Goal: Task Accomplishment & Management: Use online tool/utility

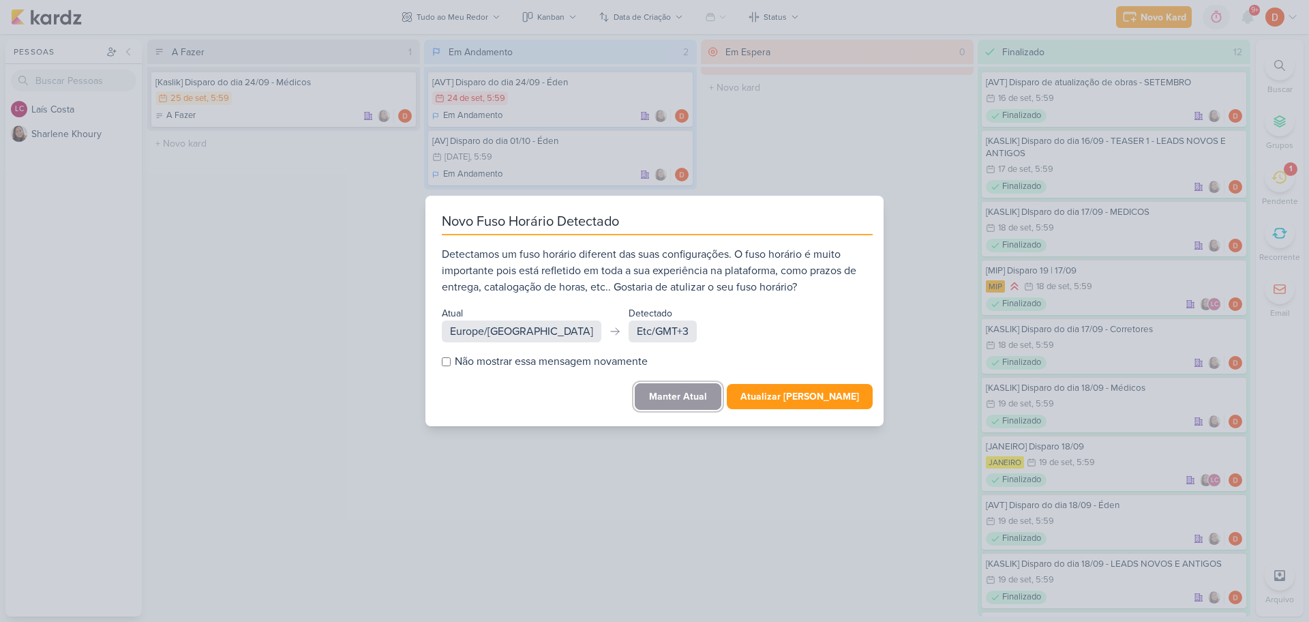
click at [677, 391] on button "Manter Atual" at bounding box center [678, 396] width 87 height 27
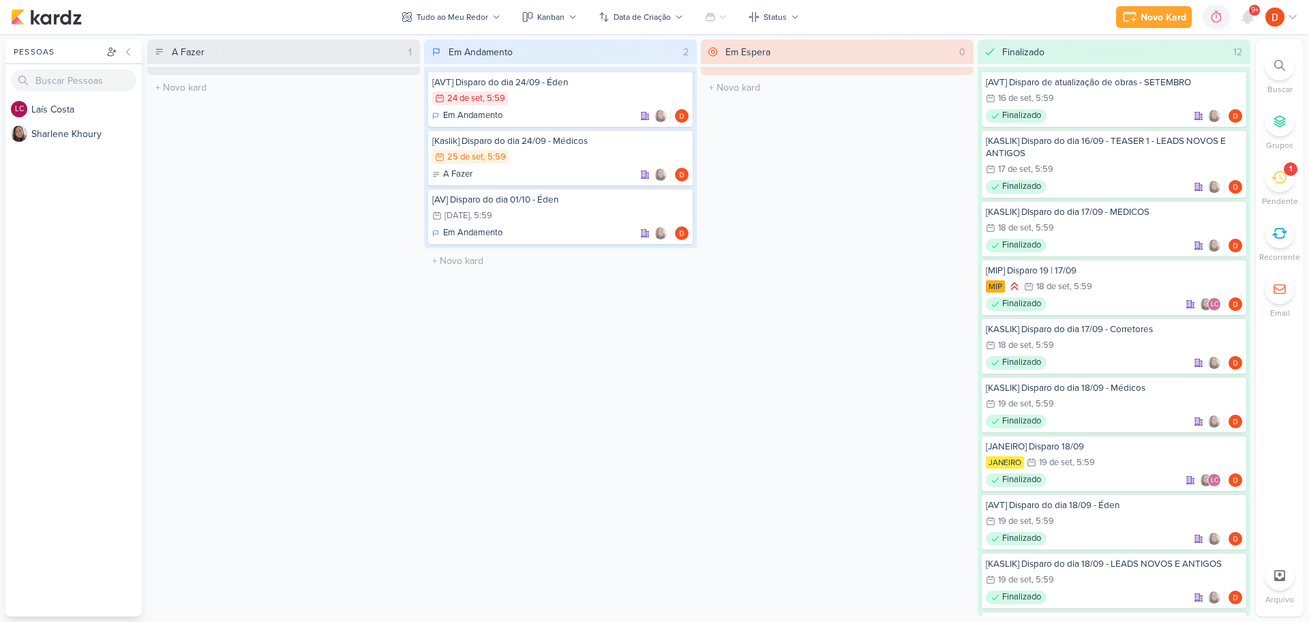
click at [1290, 173] on div "1" at bounding box center [1291, 169] width 3 height 11
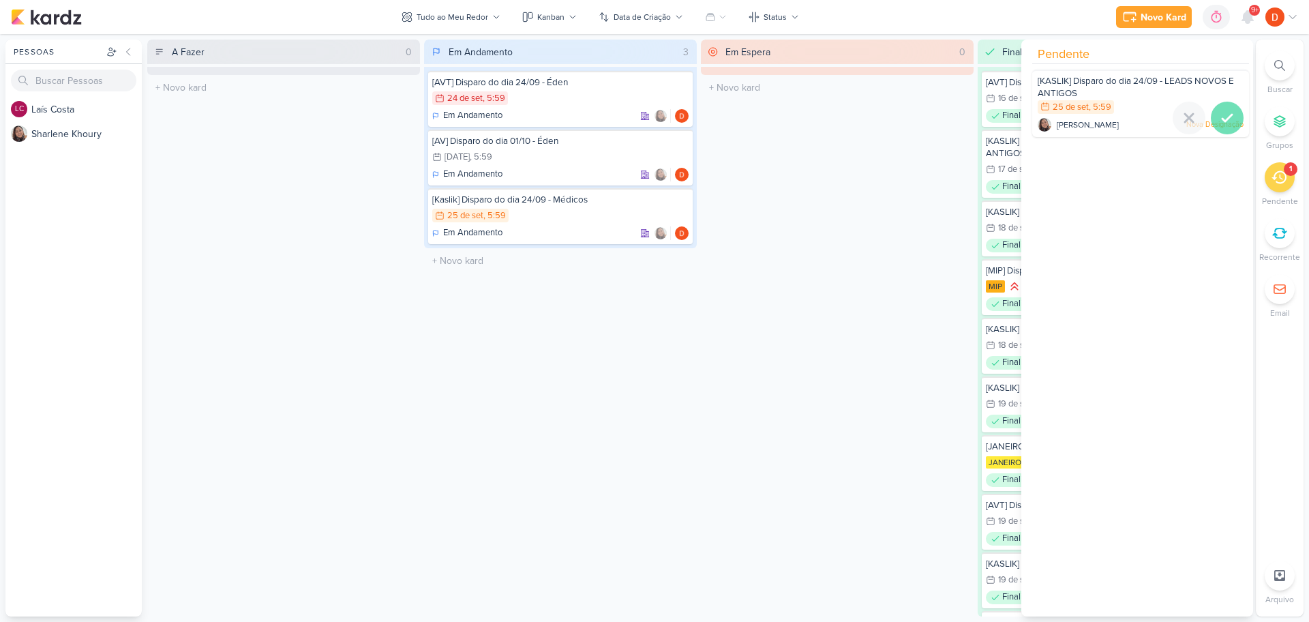
click at [1219, 115] on icon at bounding box center [1227, 118] width 16 height 16
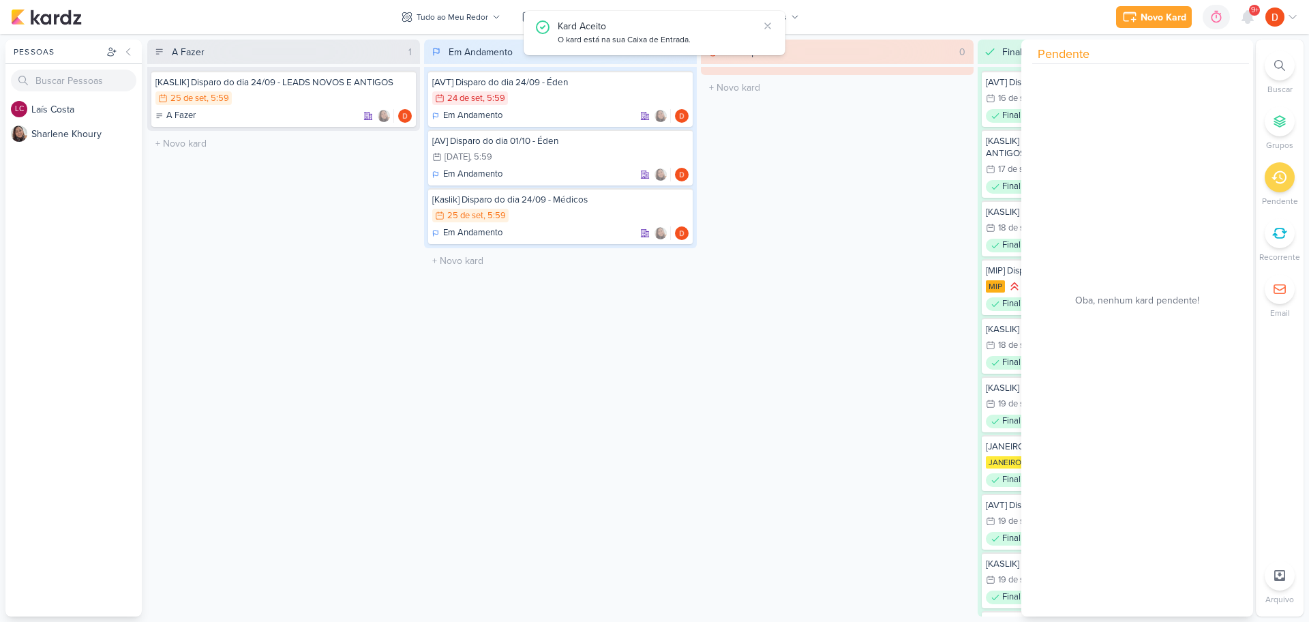
click at [342, 174] on div "A Fazer 1 [KASLIK] Disparo do dia 24/09 - LEADS NOVOS E ANTIGOS 25/9 [DATE] 5:5…" at bounding box center [283, 328] width 273 height 577
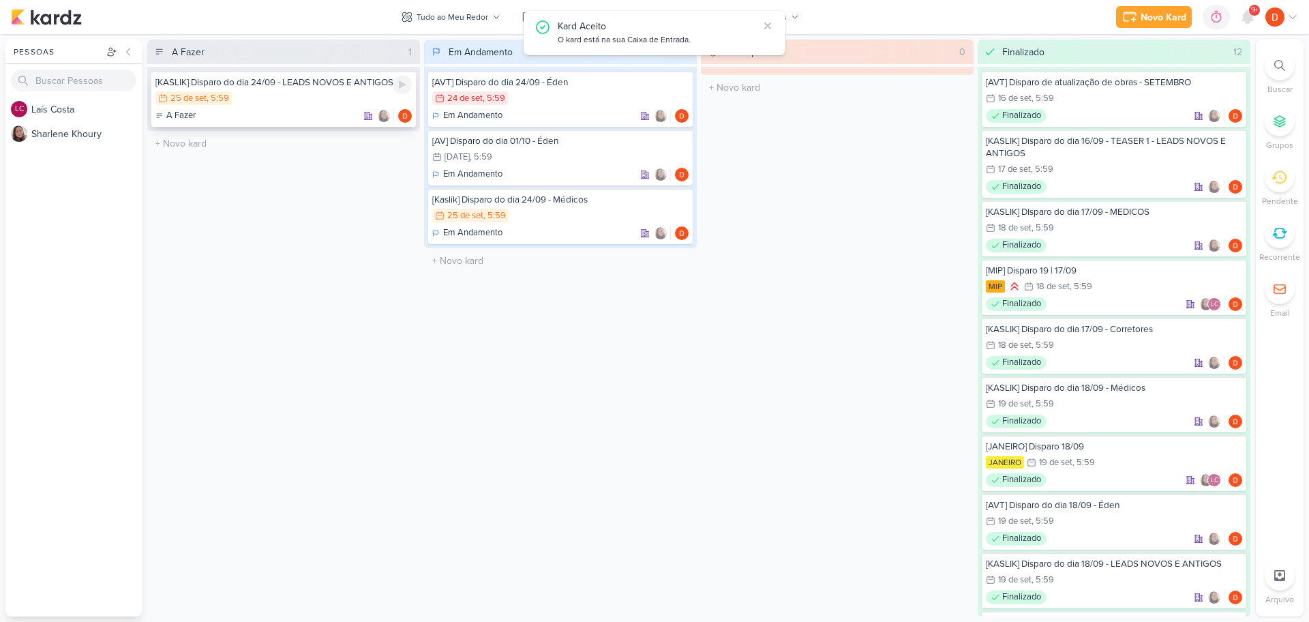
click at [299, 89] on div "[KASLIK] Disparo do dia 24/09 - LEADS NOVOS E ANTIGOS 25/9 [DATE] 5:59 A Fazer" at bounding box center [283, 99] width 265 height 56
click at [0, 0] on div at bounding box center [0, 0] width 0 height 0
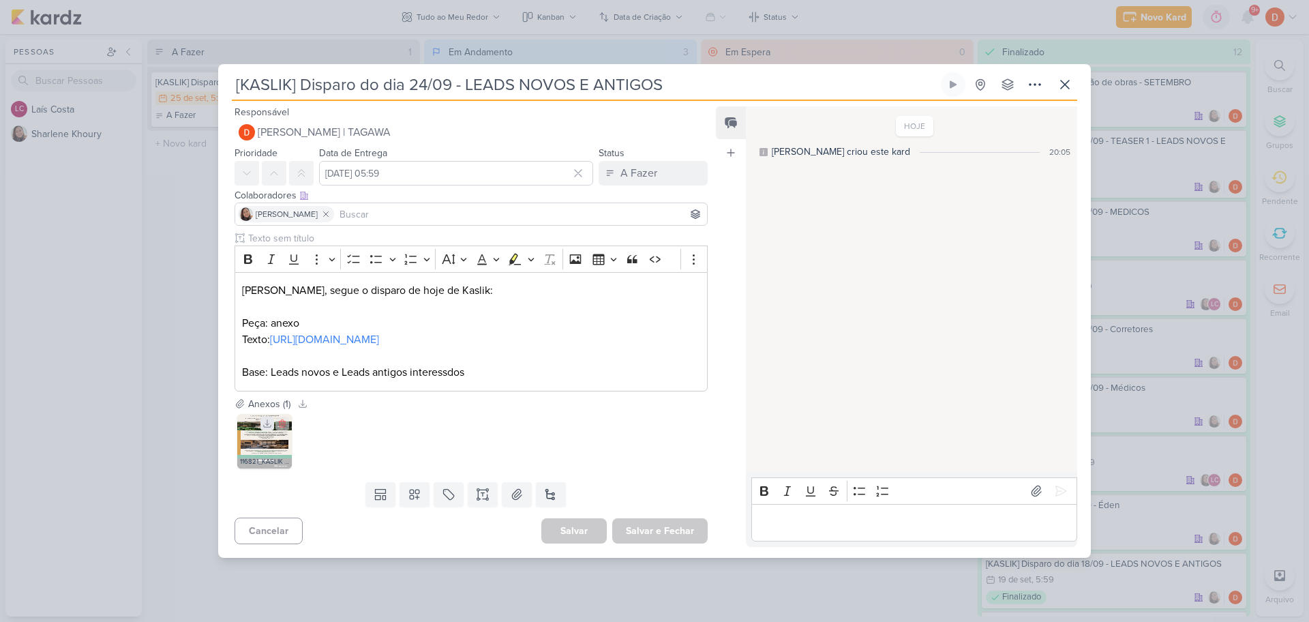
click at [265, 428] on icon at bounding box center [268, 424] width 10 height 10
drag, startPoint x: 363, startPoint y: 351, endPoint x: 271, endPoint y: 332, distance: 93.2
click at [271, 332] on p "Texto: [URL][DOMAIN_NAME]" at bounding box center [471, 339] width 458 height 16
copy link "[URL][DOMAIN_NAME]"
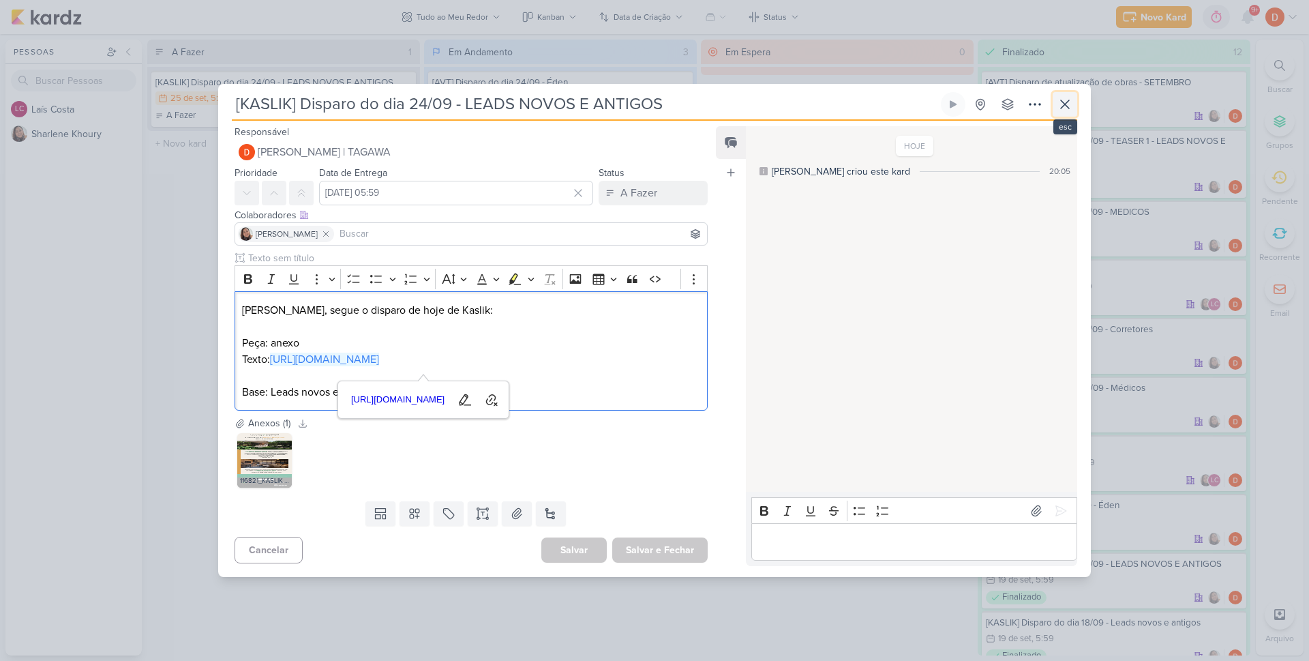
click at [1070, 97] on icon at bounding box center [1065, 104] width 16 height 16
